Goal: Task Accomplishment & Management: Manage account settings

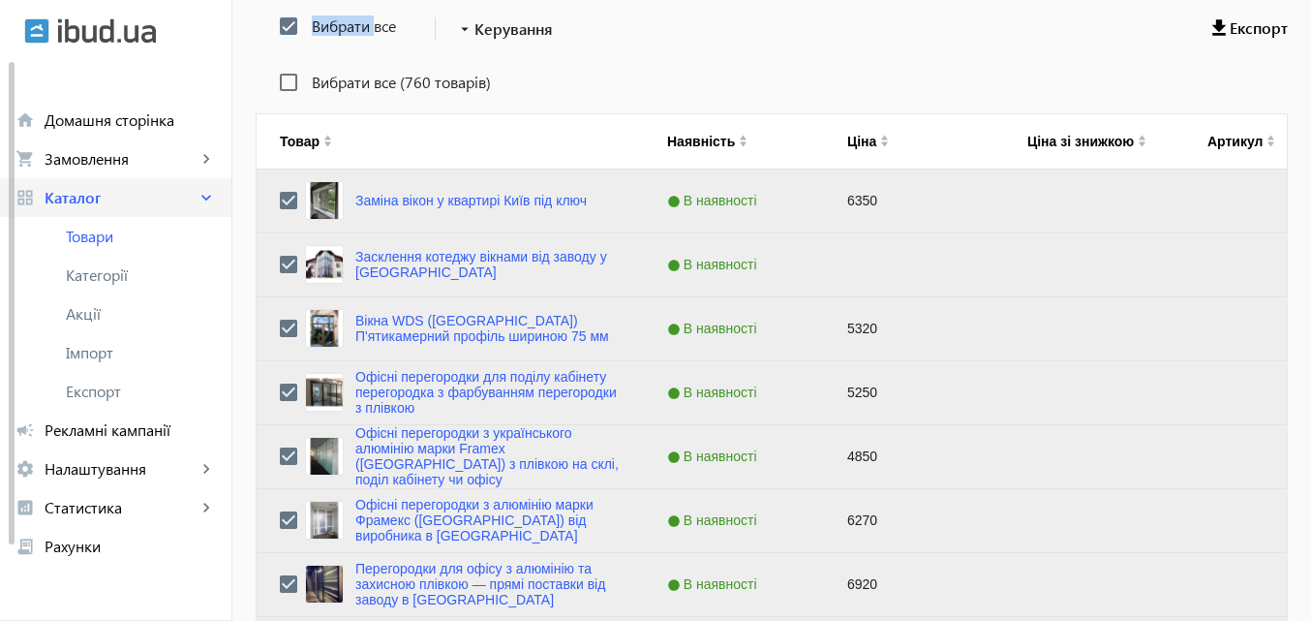
click at [127, 200] on span "Каталог" at bounding box center [121, 197] width 152 height 19
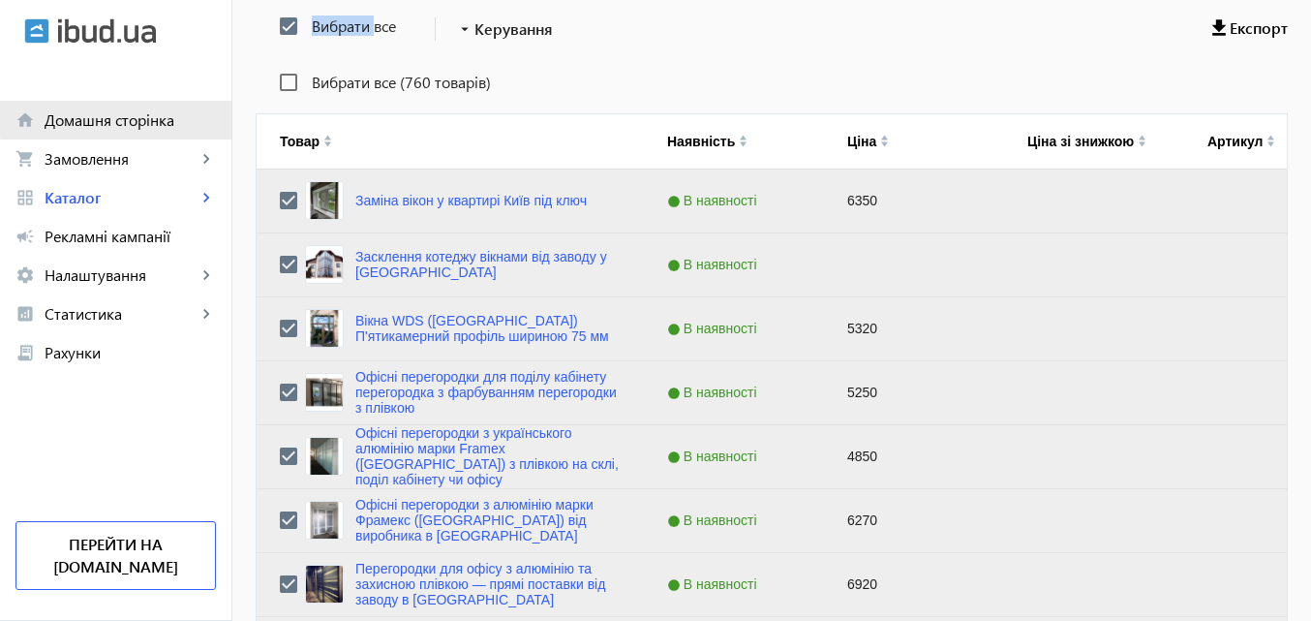
click at [157, 119] on span "Домашня сторінка" at bounding box center [130, 119] width 171 height 19
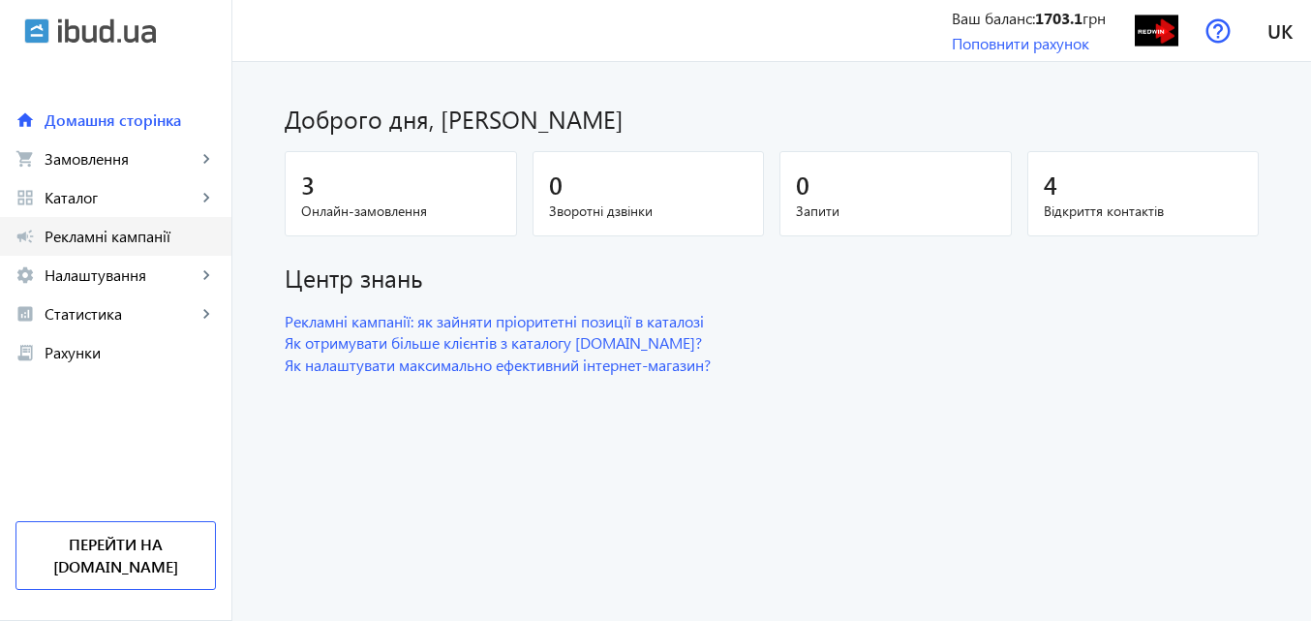
click at [137, 238] on span "Рекламні кампанії" at bounding box center [130, 236] width 171 height 19
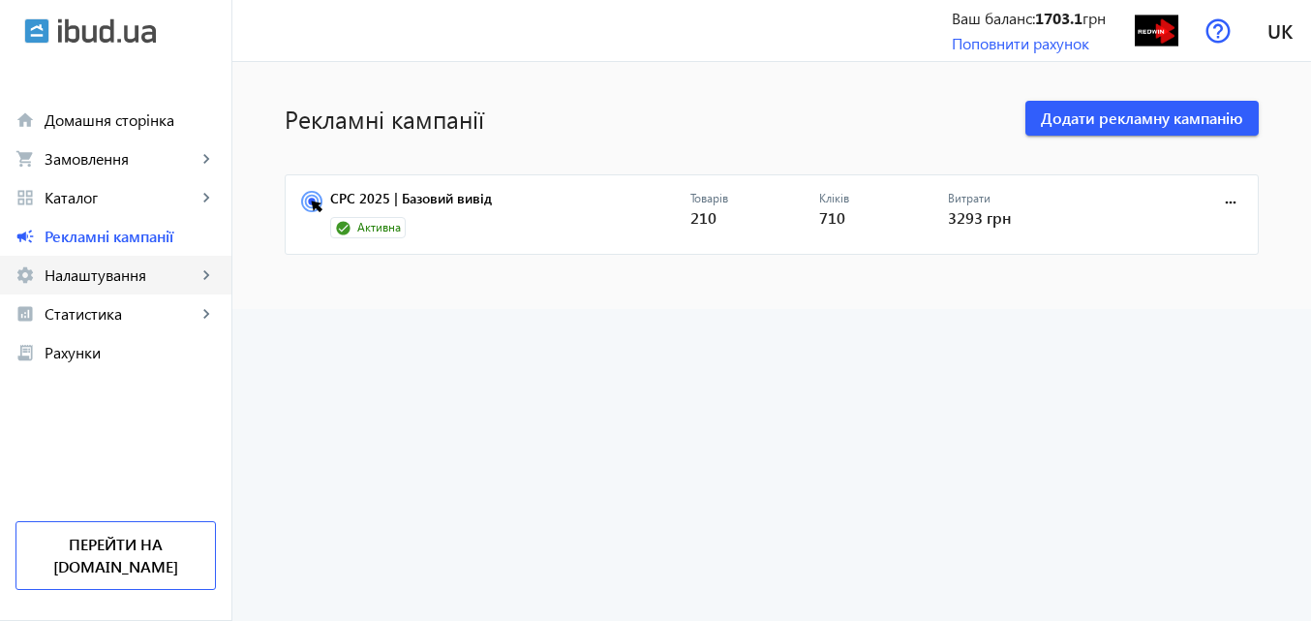
click at [98, 272] on span "Налаштування" at bounding box center [121, 274] width 152 height 19
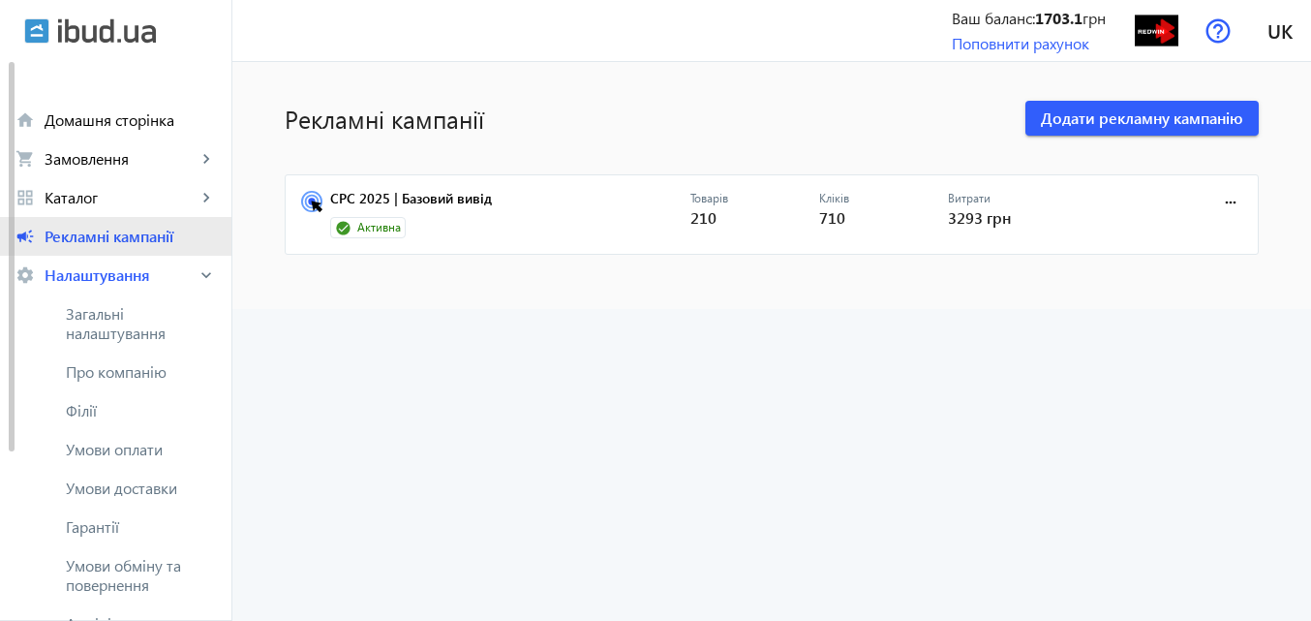
click at [134, 225] on link "campaign Рекламні кампанії" at bounding box center [115, 236] width 231 height 39
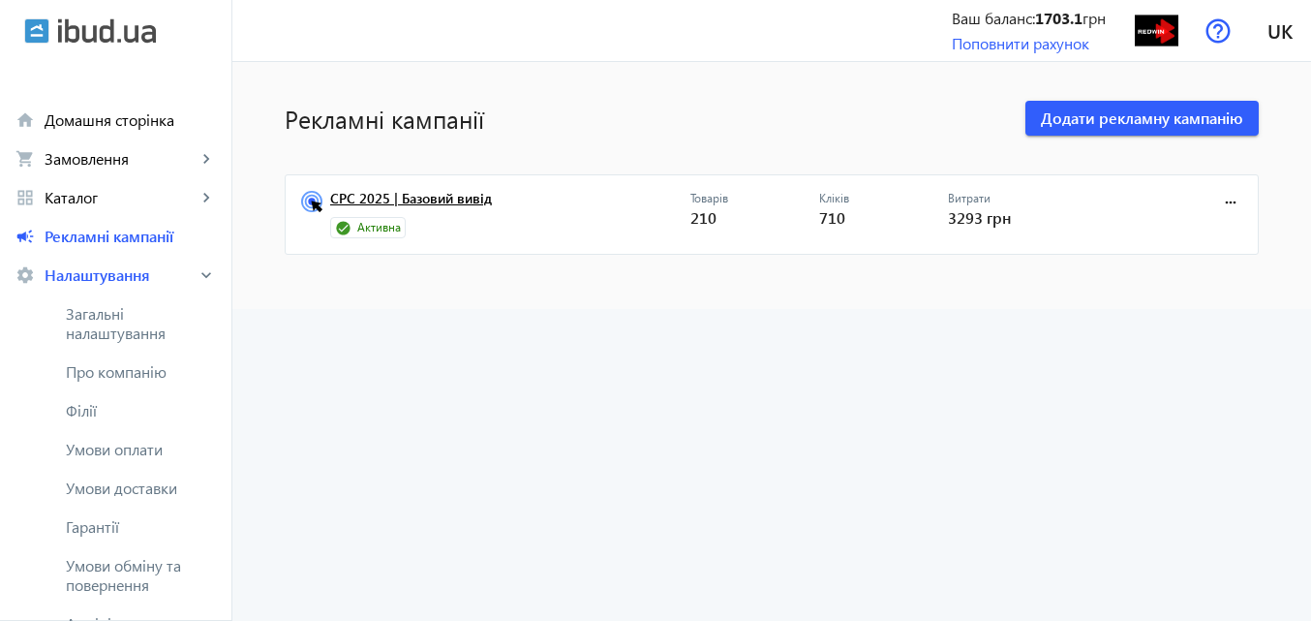
click at [481, 199] on link "CPC 2025 | Базовий вивід" at bounding box center [510, 204] width 360 height 27
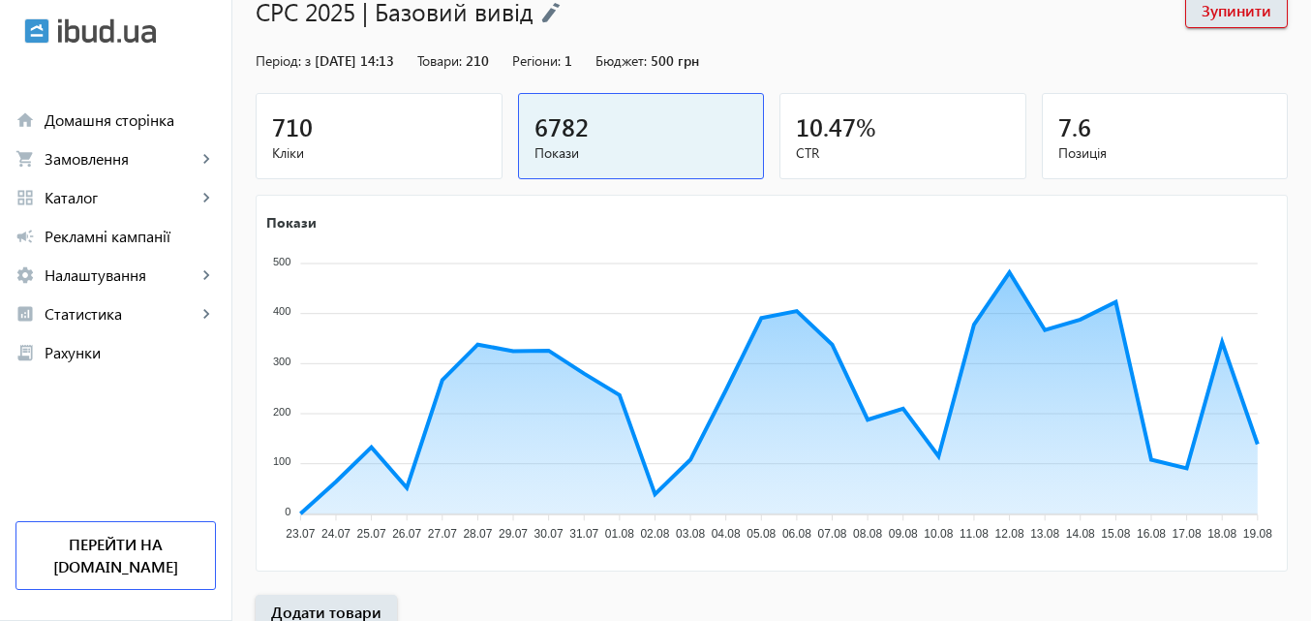
scroll to position [194, 0]
